Goal: Task Accomplishment & Management: Use online tool/utility

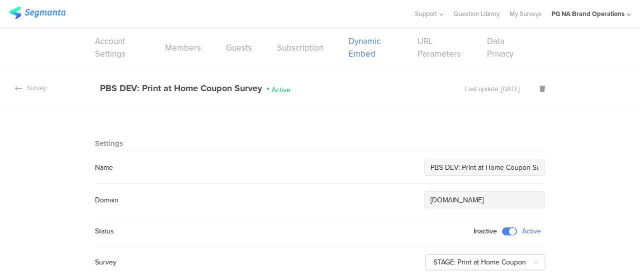
click at [39, 9] on img at bounding box center [37, 13] width 57 height 13
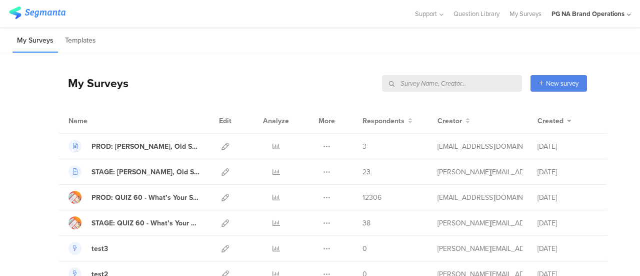
click at [465, 83] on input "text" at bounding box center [452, 83] width 140 height 17
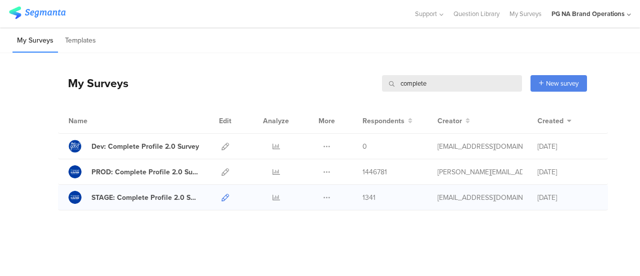
type input "complete"
click at [226, 197] on icon at bounding box center [226, 198] width 8 height 8
click at [145, 195] on div "STAGE: Complete Profile 2.0 Survey" at bounding box center [146, 197] width 108 height 11
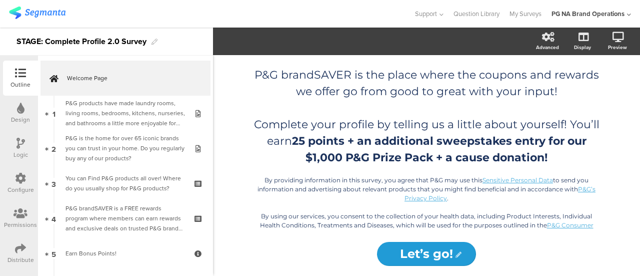
scroll to position [193, 0]
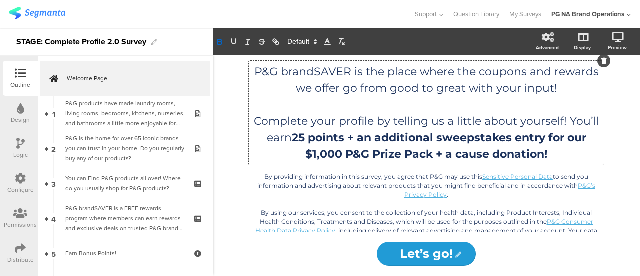
click at [347, 132] on div "/ Help us get to know you! Help us get to know you! P&G brandSAVER is the place…" at bounding box center [427, 65] width 370 height 376
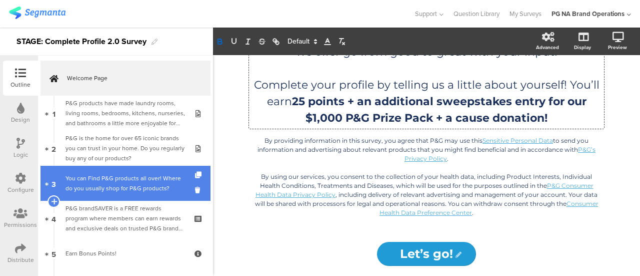
scroll to position [87, 0]
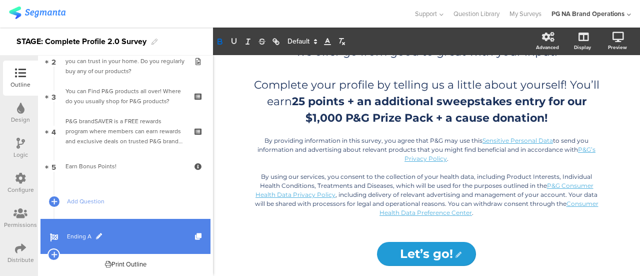
click at [75, 235] on span "Ending A" at bounding box center [131, 236] width 128 height 10
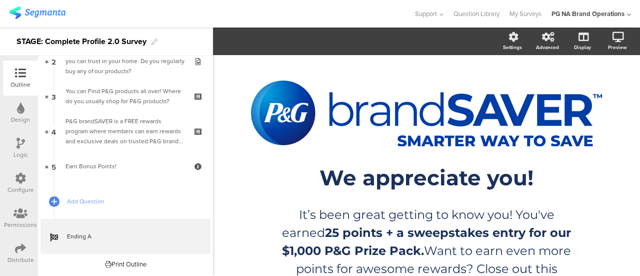
scroll to position [62, 0]
